Goal: Information Seeking & Learning: Learn about a topic

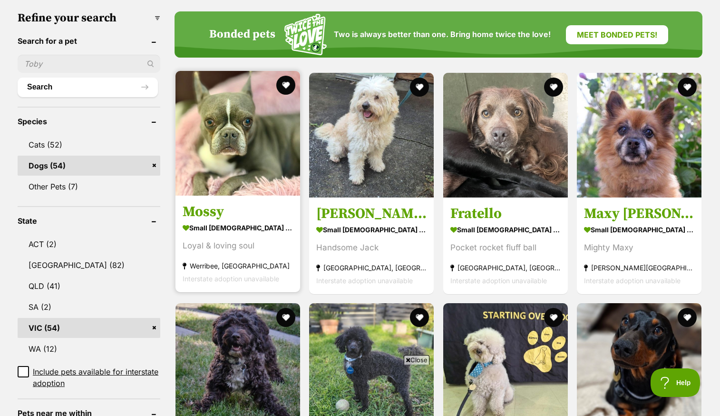
click at [238, 147] on img at bounding box center [237, 133] width 125 height 125
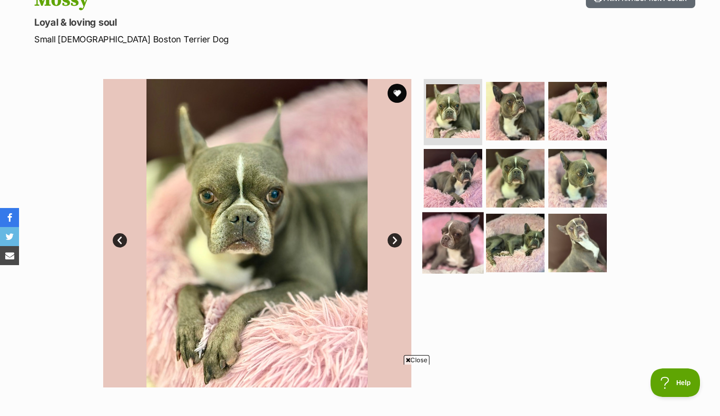
click at [455, 242] on img at bounding box center [452, 242] width 61 height 61
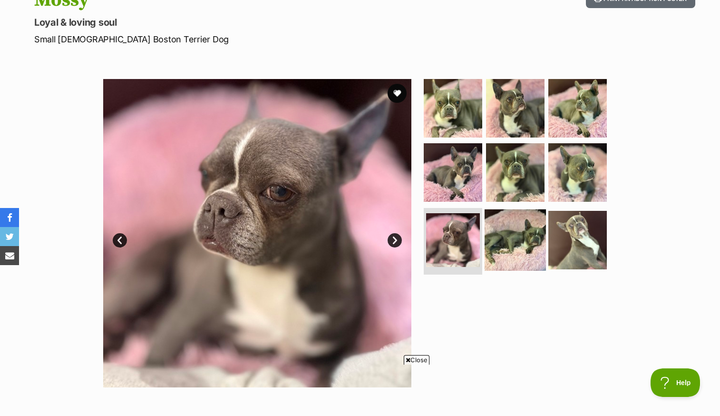
click at [511, 244] on img at bounding box center [515, 239] width 61 height 61
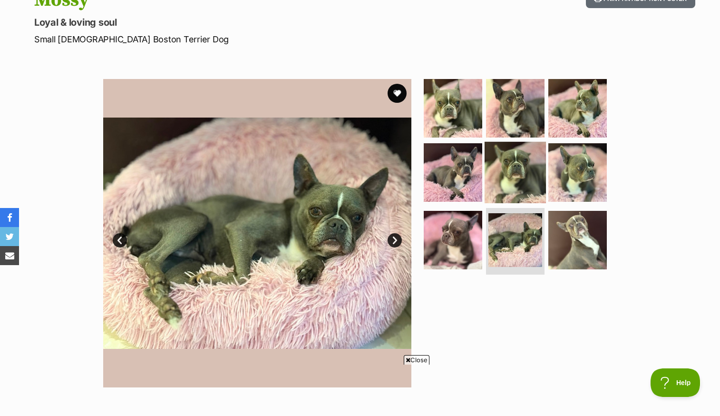
click at [518, 174] on img at bounding box center [515, 172] width 61 height 61
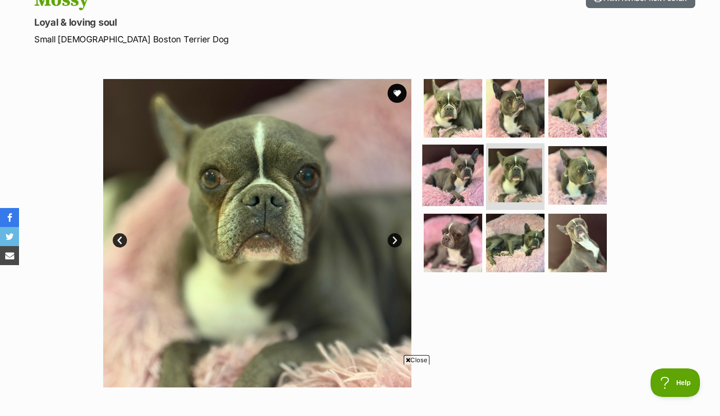
click at [471, 172] on img at bounding box center [452, 175] width 61 height 61
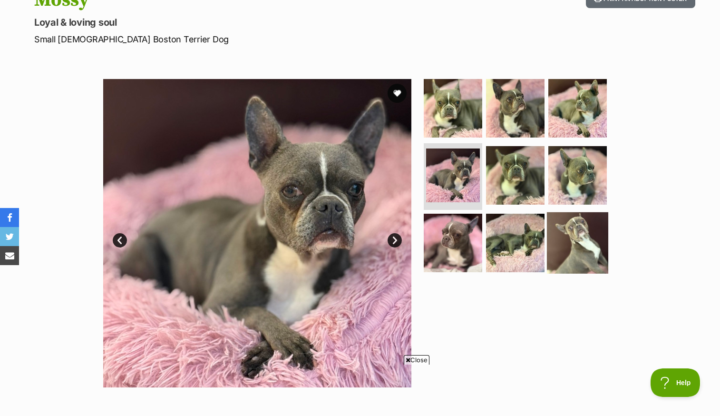
click at [589, 237] on img at bounding box center [577, 242] width 61 height 61
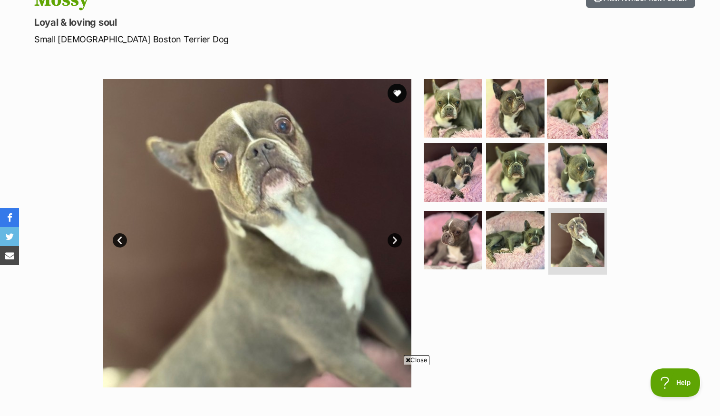
click at [563, 103] on img at bounding box center [577, 107] width 61 height 61
